Goal: Find specific page/section: Find specific page/section

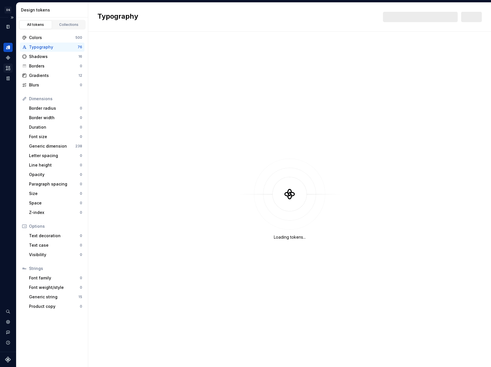
click at [9, 72] on div "Assets" at bounding box center [7, 68] width 9 height 9
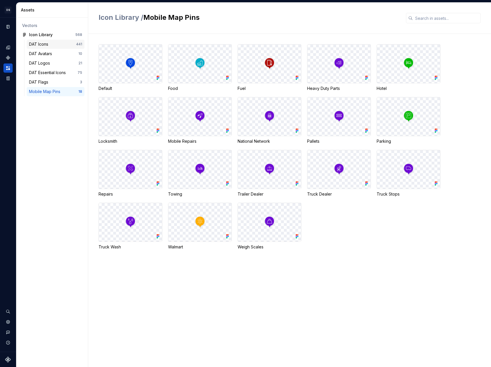
click at [54, 46] on div "DAT Icons" at bounding box center [52, 44] width 47 height 6
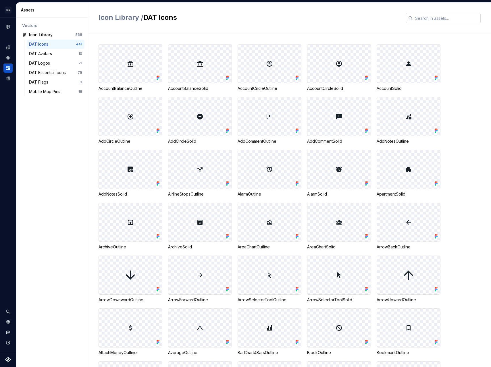
click at [430, 18] on input "text" at bounding box center [447, 18] width 68 height 10
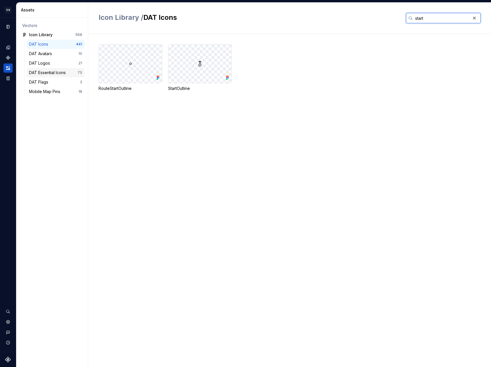
type input "start"
click at [57, 71] on div "DAT Essential Icons" at bounding box center [48, 73] width 39 height 6
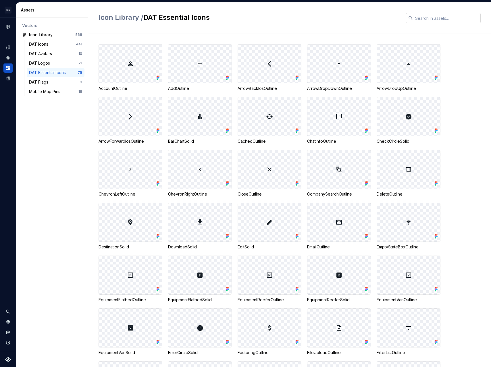
click at [431, 19] on input "text" at bounding box center [447, 18] width 68 height 10
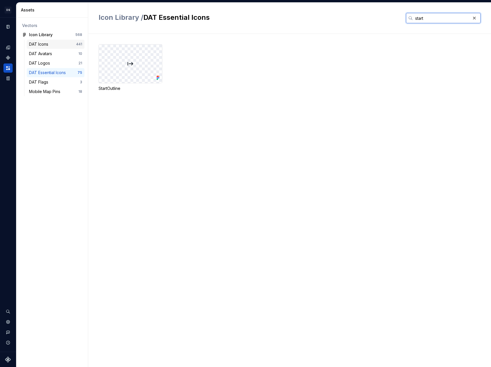
type input "start"
click at [48, 46] on div "DAT Icons" at bounding box center [40, 44] width 22 height 6
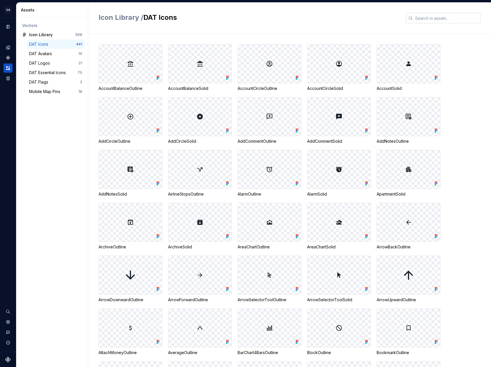
click at [451, 23] on input "text" at bounding box center [447, 18] width 68 height 10
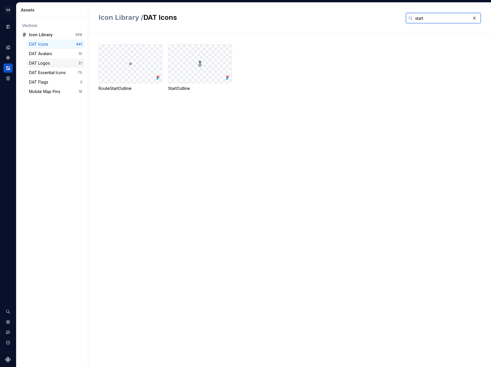
type input "start"
click at [68, 61] on div "DAT Logos" at bounding box center [53, 63] width 49 height 6
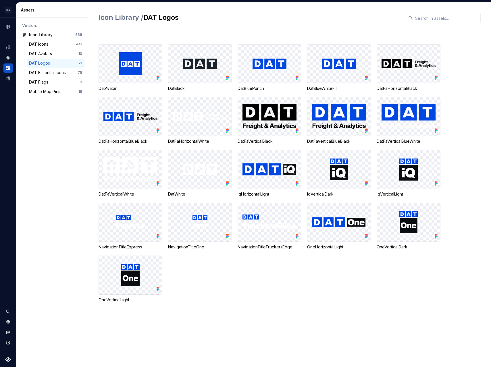
click at [65, 66] on div "DAT Logos 21" at bounding box center [56, 63] width 58 height 9
click at [65, 71] on div "DAT Essential Icons" at bounding box center [48, 73] width 39 height 6
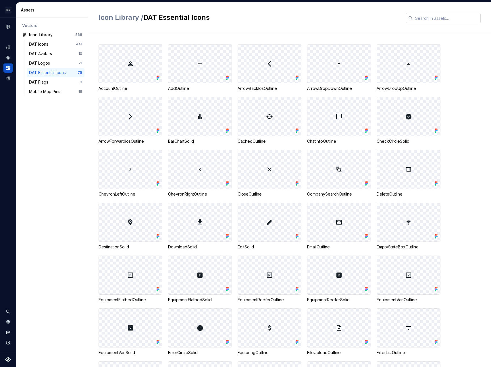
click at [432, 23] on input "text" at bounding box center [447, 18] width 68 height 10
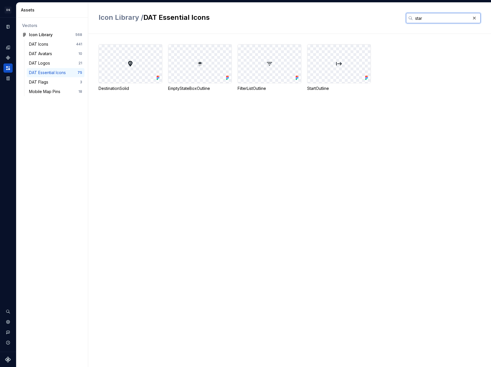
type input "start"
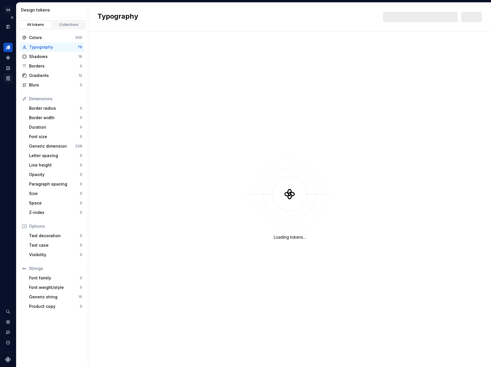
click at [8, 77] on icon "Storybook stories" at bounding box center [7, 78] width 5 height 5
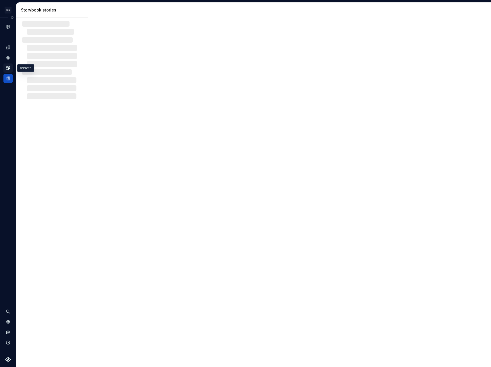
click at [7, 70] on icon "Assets" at bounding box center [8, 68] width 4 height 4
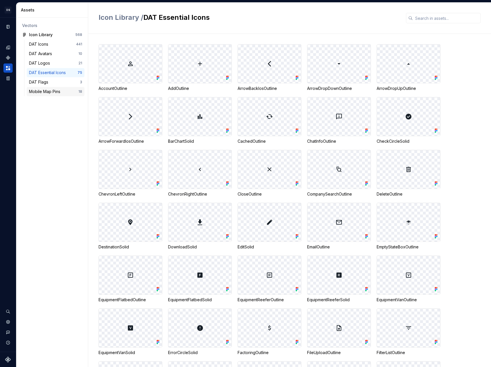
click at [50, 94] on div "Mobile Map Pins" at bounding box center [46, 92] width 34 height 6
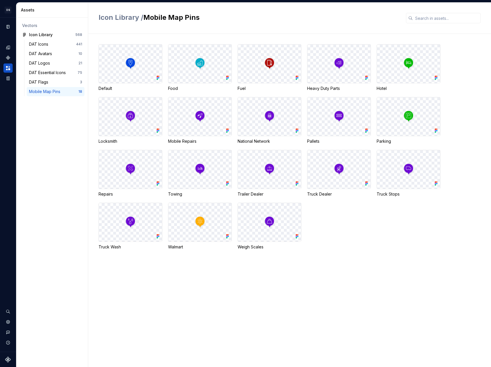
click at [135, 64] on img at bounding box center [130, 63] width 11 height 13
click at [126, 61] on img at bounding box center [130, 63] width 11 height 13
click at [129, 83] on div at bounding box center [131, 63] width 64 height 39
click at [125, 61] on img at bounding box center [130, 63] width 11 height 13
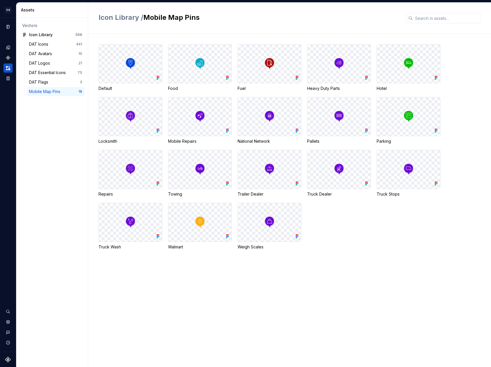
click at [126, 61] on img at bounding box center [130, 63] width 11 height 13
click at [46, 61] on div "DAT Logos" at bounding box center [40, 63] width 23 height 6
click at [47, 54] on div "DAT Avatars" at bounding box center [41, 54] width 25 height 6
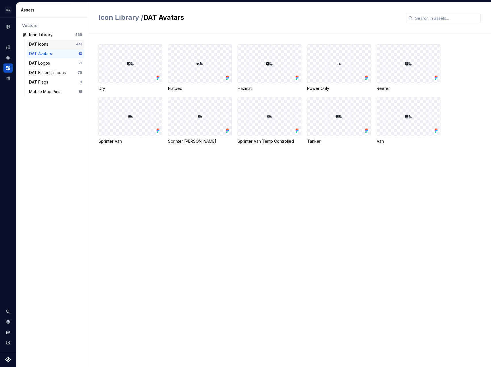
click at [46, 44] on div "DAT Icons" at bounding box center [40, 44] width 22 height 6
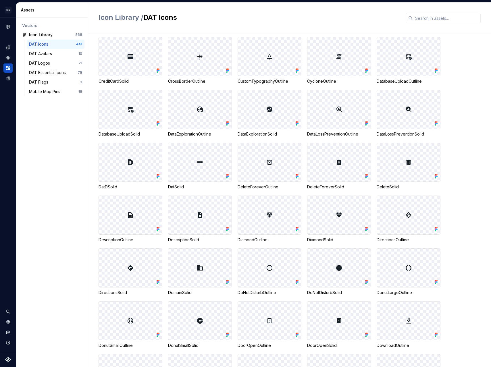
scroll to position [688, 0]
